Goal: Information Seeking & Learning: Learn about a topic

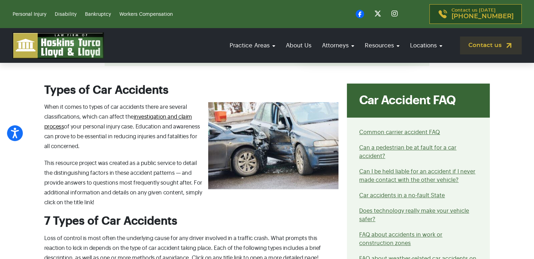
scroll to position [351, 0]
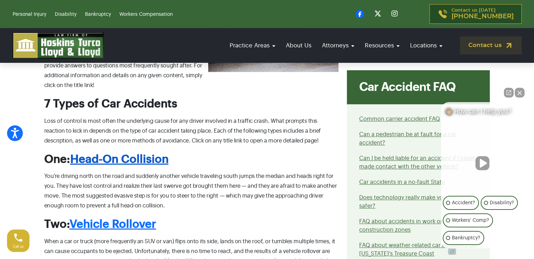
click at [142, 157] on link "Head-On Collision" at bounding box center [119, 159] width 98 height 11
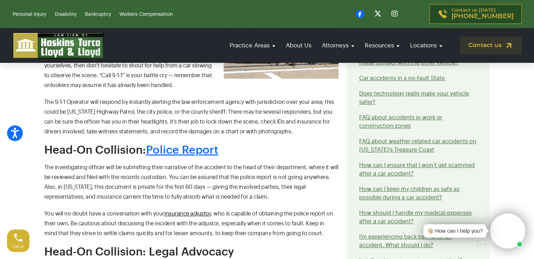
scroll to position [234, 0]
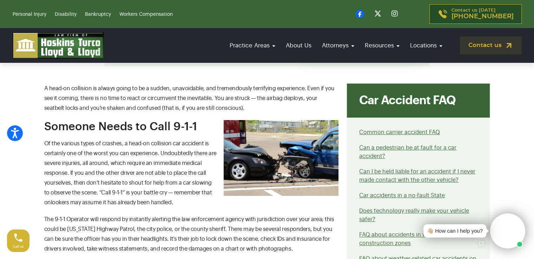
click at [292, 152] on img at bounding box center [281, 158] width 115 height 76
drag, startPoint x: 285, startPoint y: 147, endPoint x: 242, endPoint y: 179, distance: 53.9
click at [242, 179] on img at bounding box center [281, 158] width 115 height 76
drag, startPoint x: 245, startPoint y: 160, endPoint x: 145, endPoint y: 142, distance: 102.3
click at [145, 142] on span "Of the various types of crashes, a head-on collision car accident is certainly …" at bounding box center [130, 173] width 172 height 65
